Goal: Find specific page/section: Find specific page/section

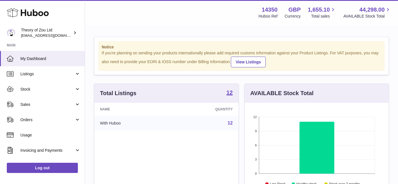
scroll to position [88, 144]
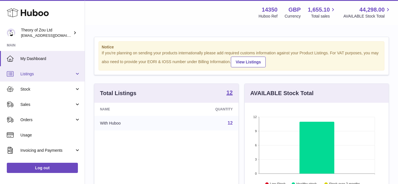
click at [31, 74] on span "Listings" at bounding box center [47, 73] width 54 height 5
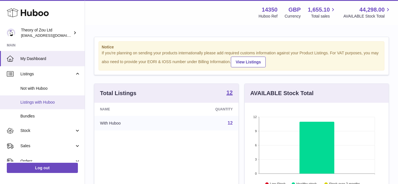
click at [27, 106] on link "Listings with Huboo" at bounding box center [42, 102] width 85 height 14
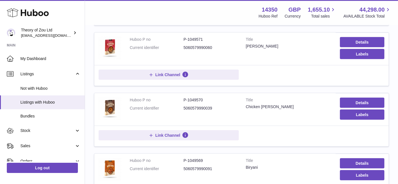
scroll to position [444, 0]
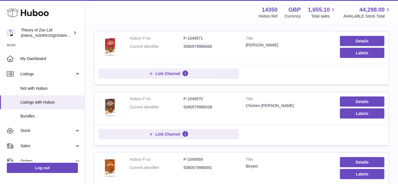
click at [202, 125] on td "Link Channel" at bounding box center [241, 135] width 294 height 21
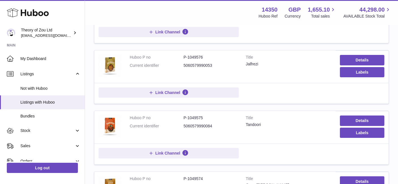
scroll to position [0, 0]
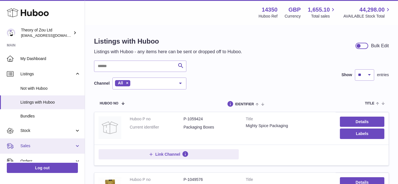
click at [35, 147] on span "Sales" at bounding box center [47, 145] width 54 height 5
drag, startPoint x: 35, startPoint y: 147, endPoint x: 21, endPoint y: 145, distance: 14.5
click at [21, 145] on span "Sales" at bounding box center [47, 145] width 54 height 5
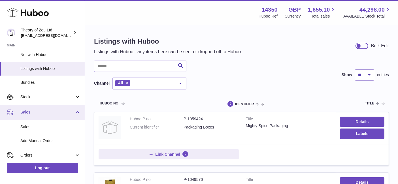
scroll to position [36, 0]
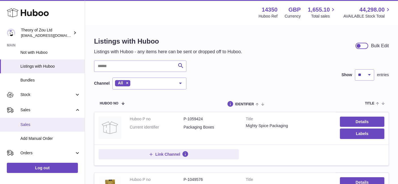
click at [22, 123] on span "Sales" at bounding box center [50, 124] width 60 height 5
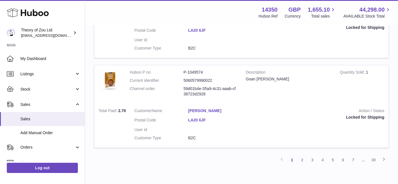
scroll to position [904, 0]
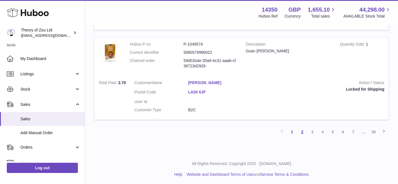
click at [303, 131] on link "2" at bounding box center [302, 132] width 10 height 10
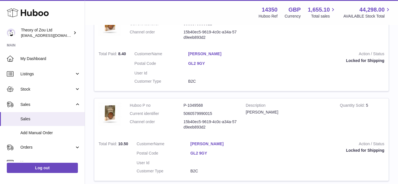
scroll to position [904, 0]
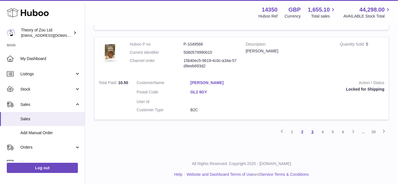
click at [313, 132] on link "3" at bounding box center [312, 132] width 10 height 10
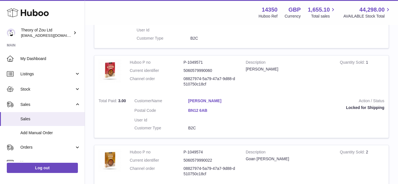
scroll to position [508, 0]
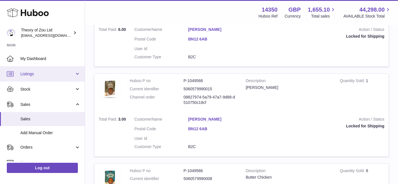
click at [20, 76] on span "Listings" at bounding box center [47, 73] width 54 height 5
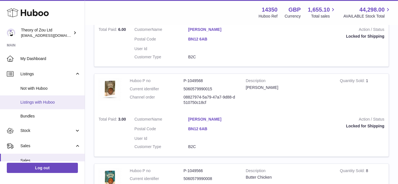
click at [31, 100] on span "Listings with Huboo" at bounding box center [50, 102] width 60 height 5
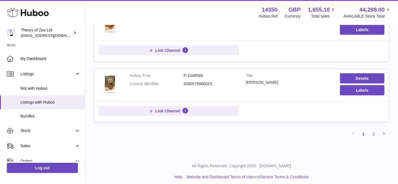
scroll to position [590, 0]
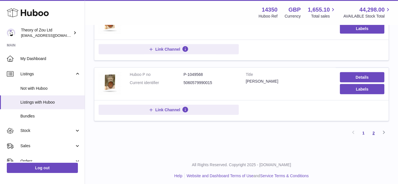
click at [375, 132] on link "2" at bounding box center [373, 133] width 10 height 10
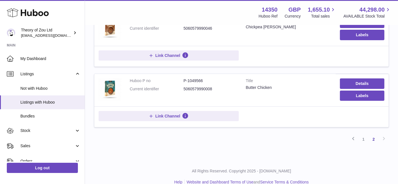
scroll to position [101, 0]
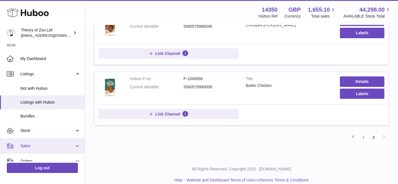
click at [27, 144] on span "Sales" at bounding box center [47, 145] width 54 height 5
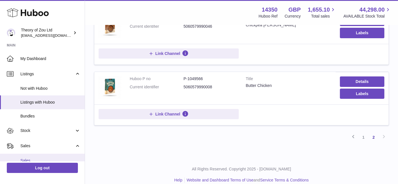
click at [28, 160] on span "Sales" at bounding box center [50, 160] width 60 height 5
